Goal: Navigation & Orientation: Find specific page/section

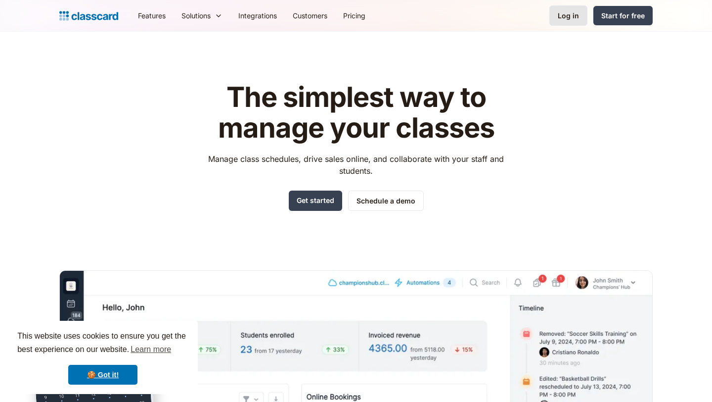
click at [573, 18] on div "Log in" at bounding box center [568, 15] width 21 height 10
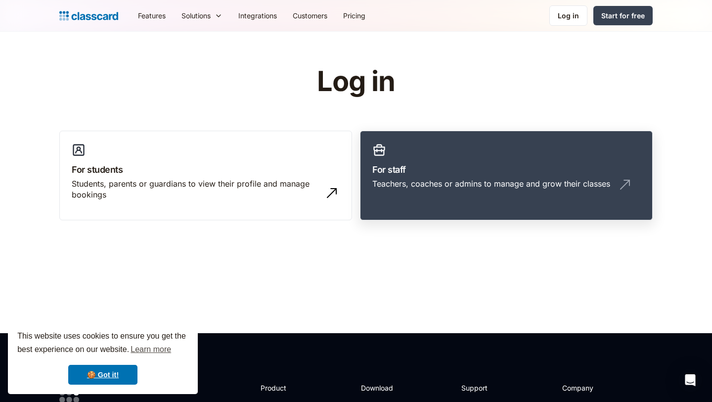
click at [434, 172] on h3 "For staff" at bounding box center [506, 169] width 268 height 13
